Goal: Task Accomplishment & Management: Manage account settings

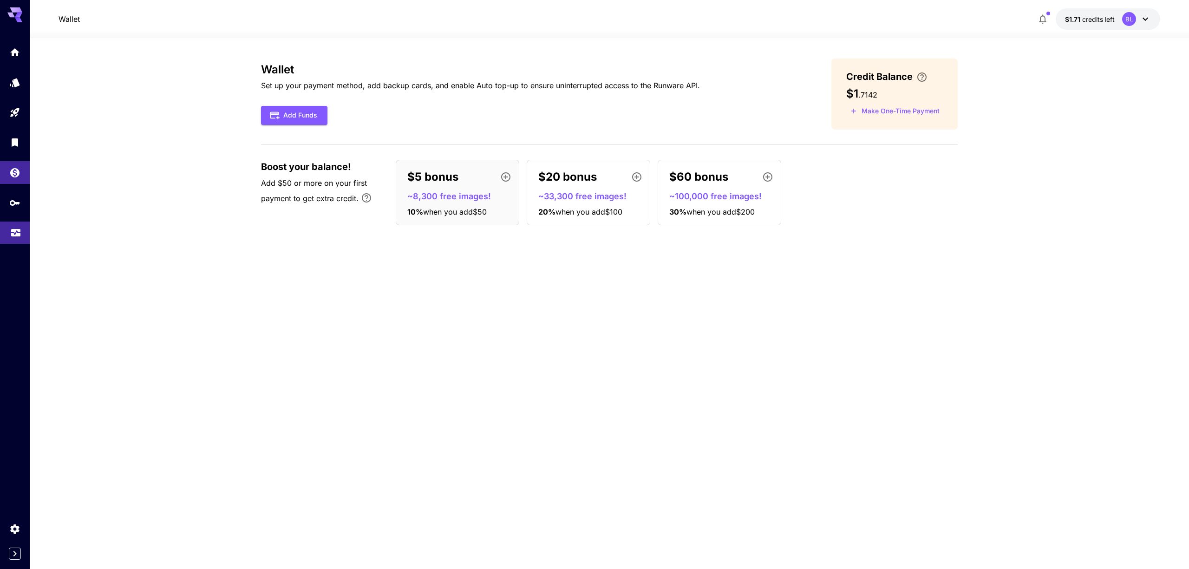
click at [12, 238] on link at bounding box center [15, 233] width 30 height 23
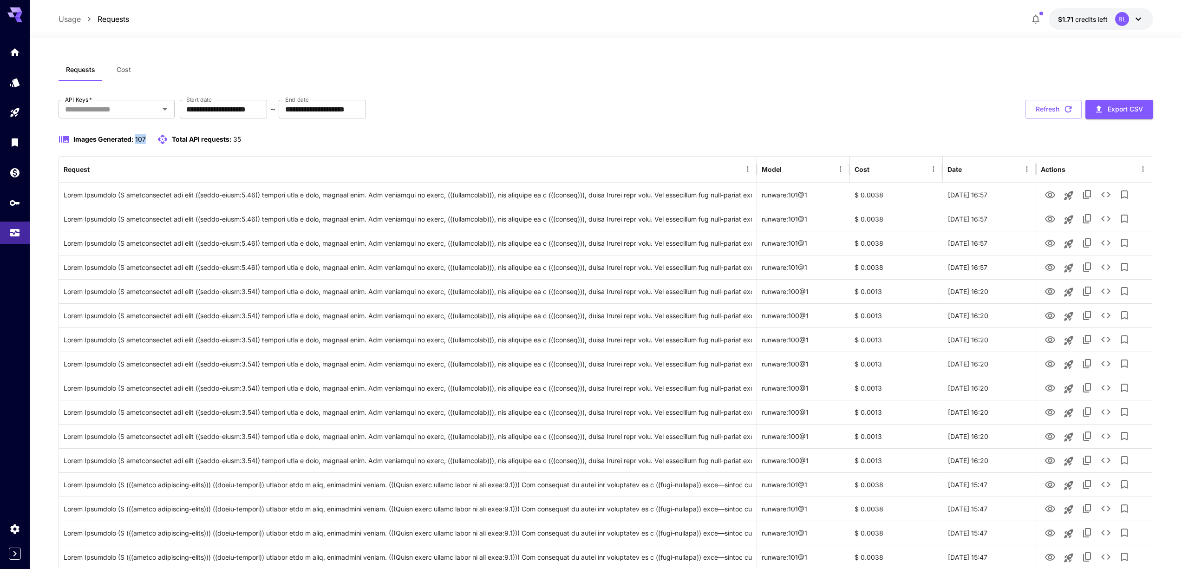
drag, startPoint x: 135, startPoint y: 142, endPoint x: 146, endPoint y: 141, distance: 11.2
click at [146, 141] on div "Images Generated: 107 Total API requests: 35" at bounding box center [150, 139] width 183 height 11
click at [113, 66] on button "Cost" at bounding box center [124, 70] width 42 height 22
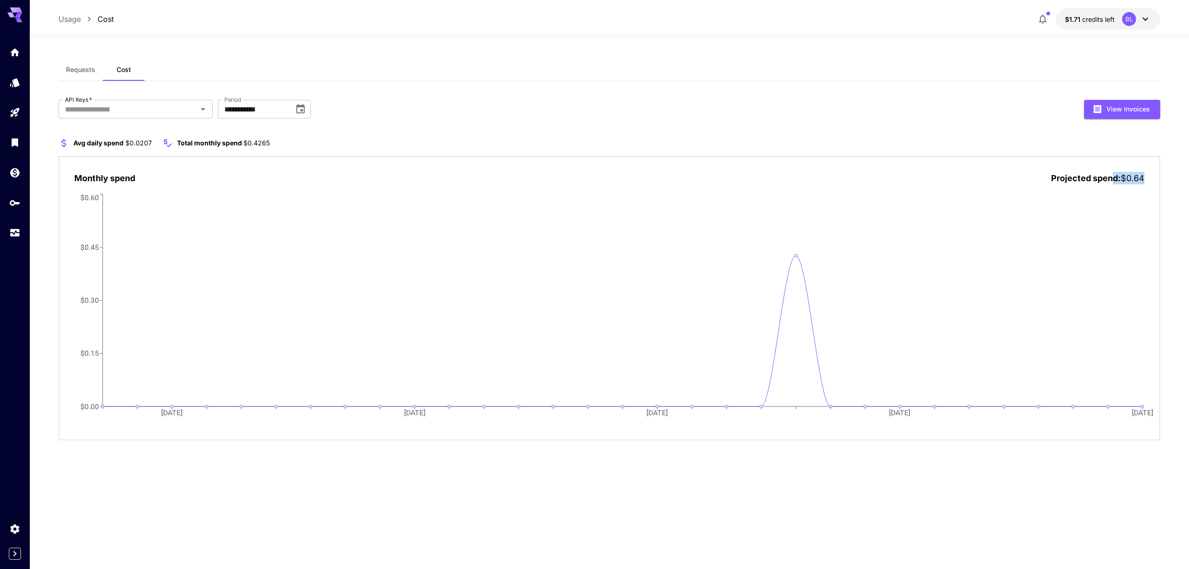
drag, startPoint x: 1143, startPoint y: 180, endPoint x: 1109, endPoint y: 176, distance: 33.6
click at [1109, 176] on p "Projected spend: $0.64" at bounding box center [1097, 178] width 93 height 13
click at [1109, 176] on span "Projected spend:" at bounding box center [1086, 178] width 70 height 10
click at [83, 68] on span "Requests" at bounding box center [80, 69] width 29 height 8
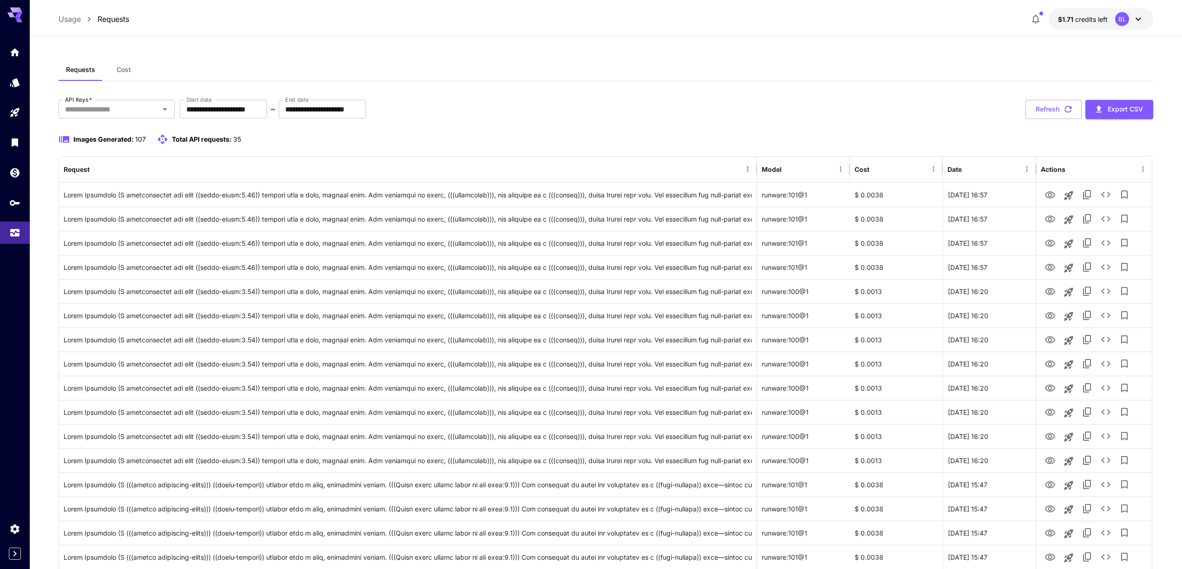
click at [127, 71] on span "Cost" at bounding box center [124, 69] width 14 height 8
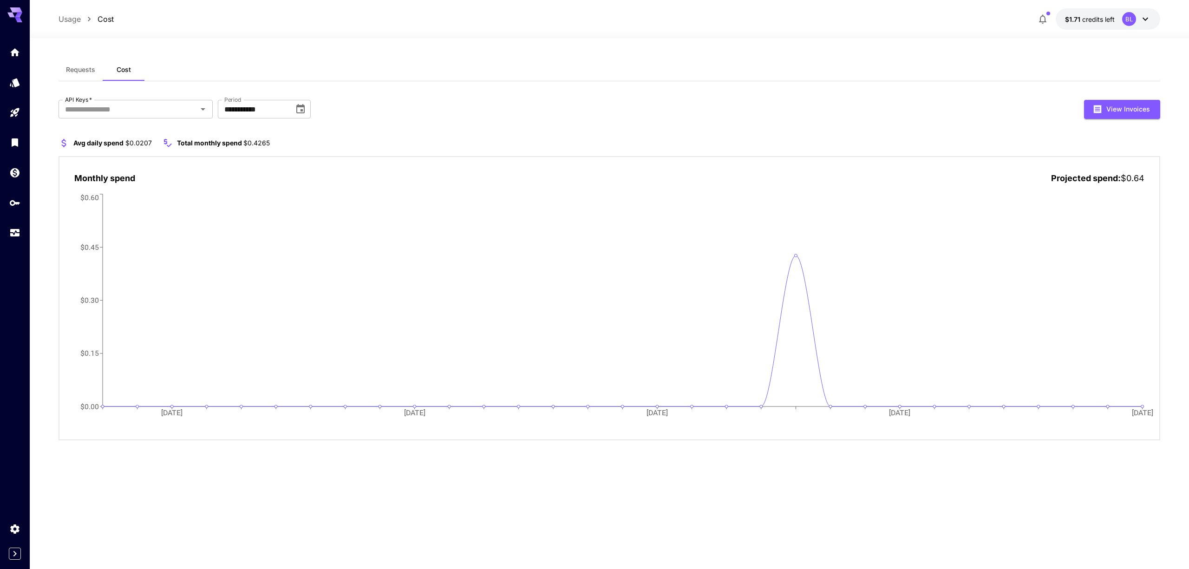
click at [517, 29] on div at bounding box center [609, 32] width 1159 height 11
